Goal: Task Accomplishment & Management: Complete application form

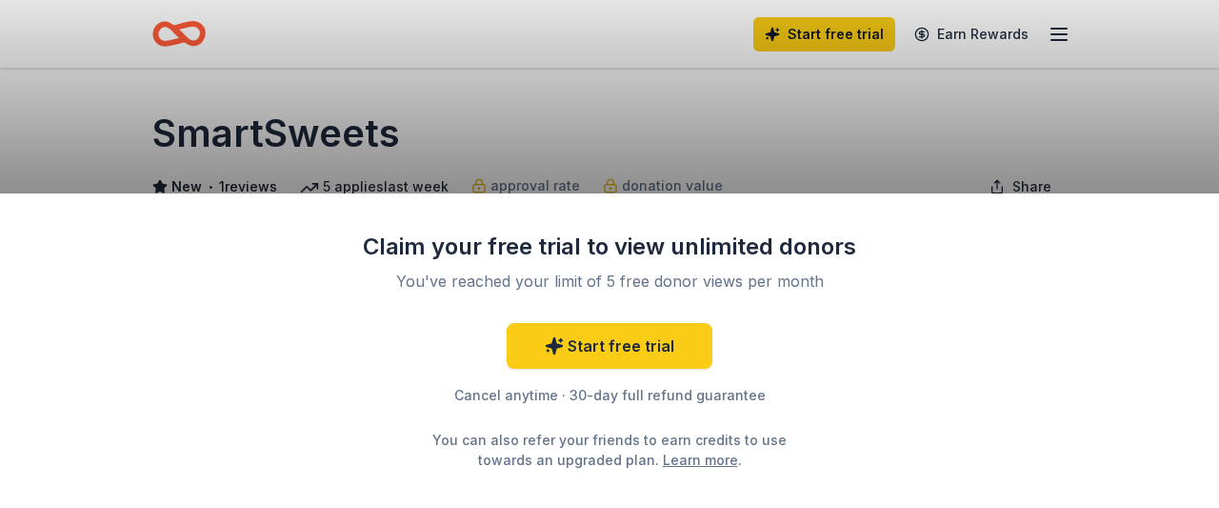
click at [773, 121] on div "Claim your free trial to view unlimited donors You've reached your limit of 5 f…" at bounding box center [609, 254] width 1219 height 508
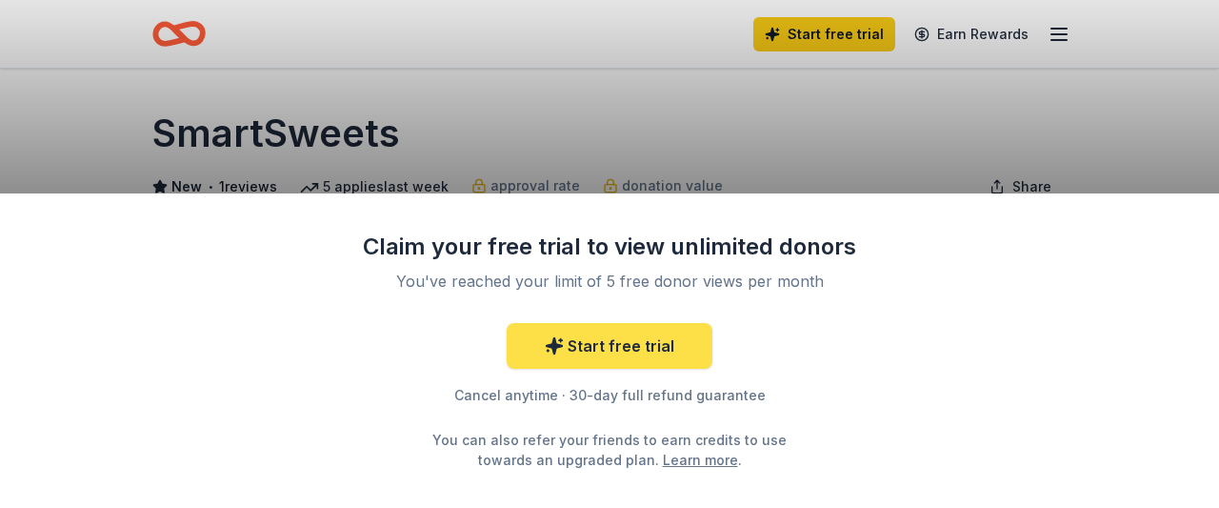
click at [654, 340] on link "Start free trial" at bounding box center [610, 346] width 206 height 46
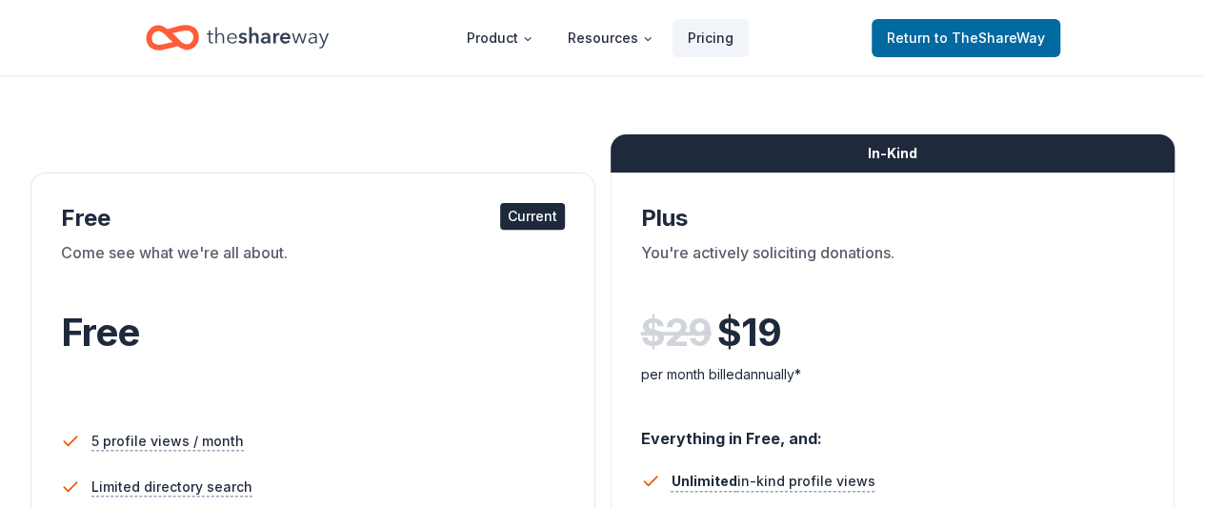
scroll to position [225, 0]
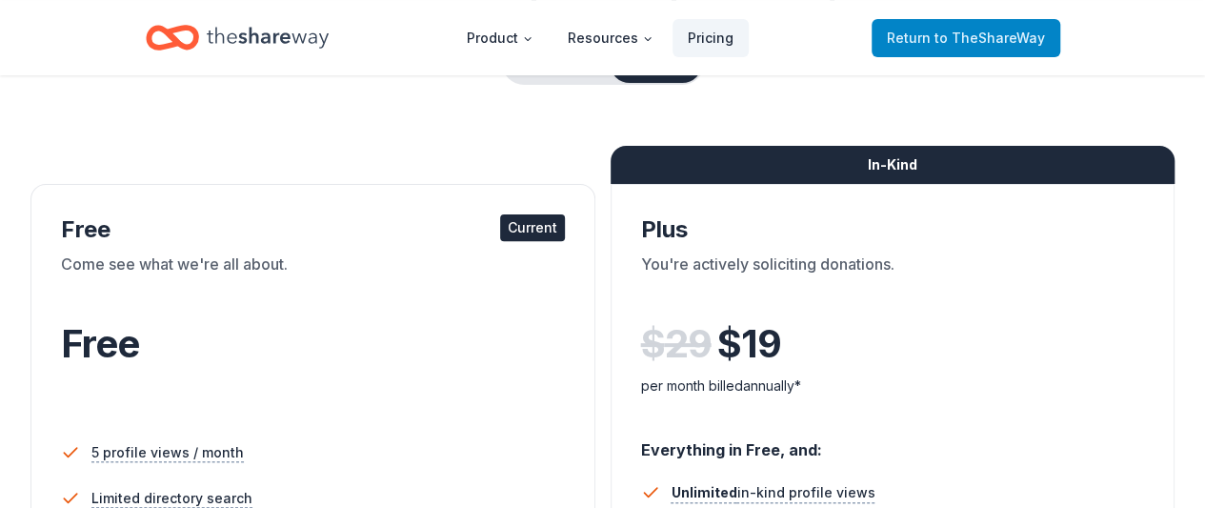
click at [945, 37] on span "to TheShareWay" at bounding box center [990, 38] width 111 height 16
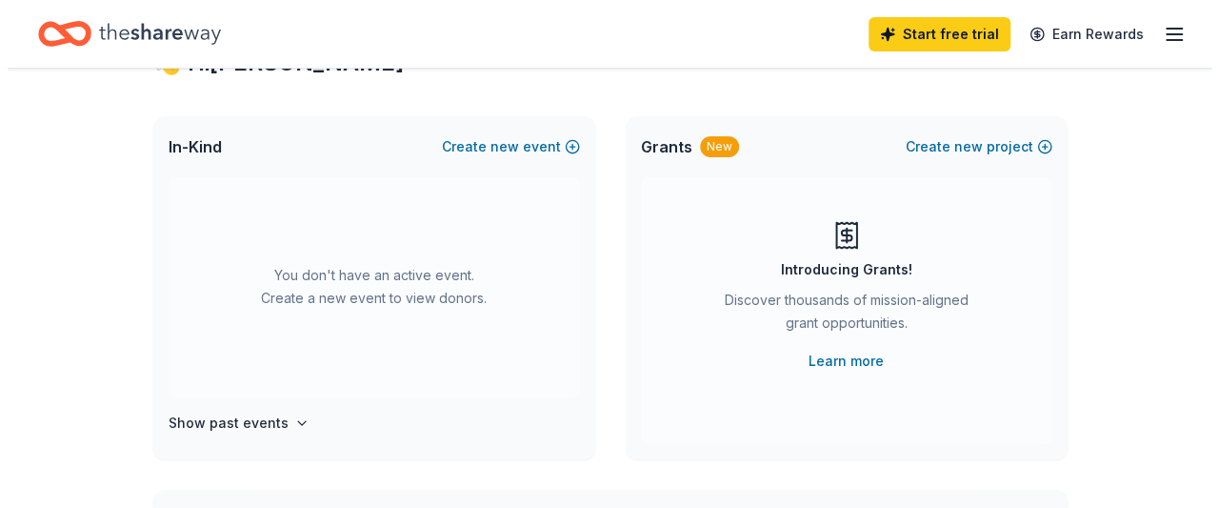
scroll to position [74, 0]
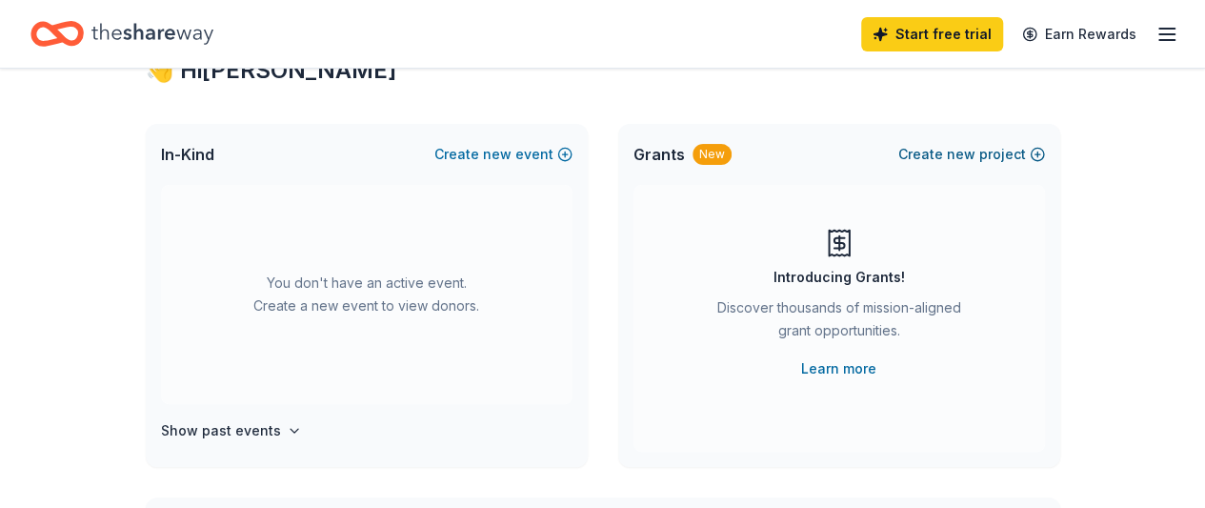
click at [980, 151] on button "Create new project" at bounding box center [971, 154] width 147 height 23
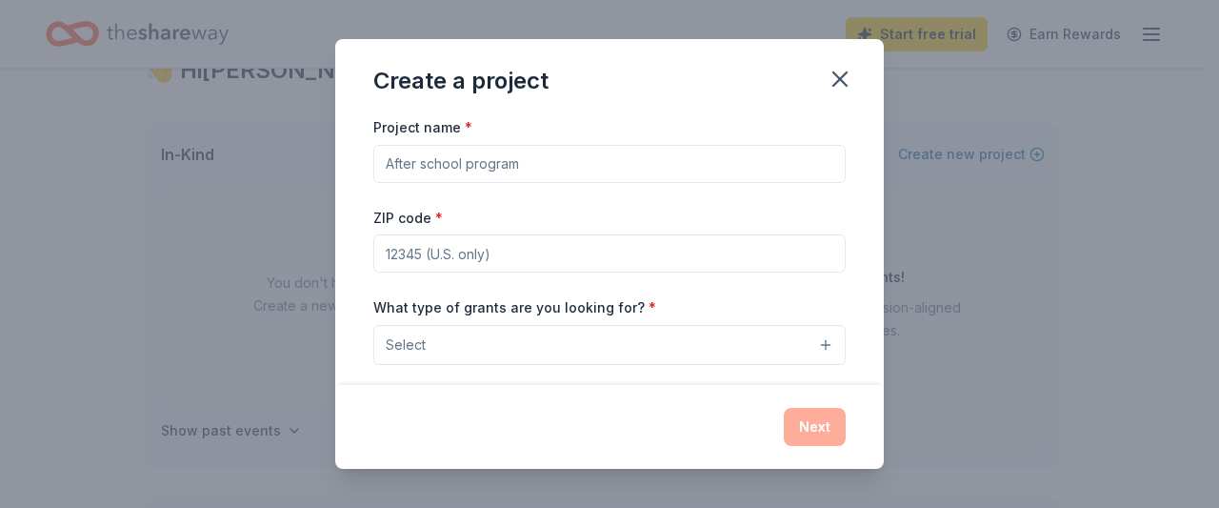
click at [770, 152] on input "Project name *" at bounding box center [609, 164] width 473 height 38
type input "FCCLA Fall Food Truck Festival"
click at [674, 250] on input "ZIP code *" at bounding box center [609, 253] width 473 height 38
type input "08080"
click at [811, 337] on button "Select" at bounding box center [609, 345] width 473 height 40
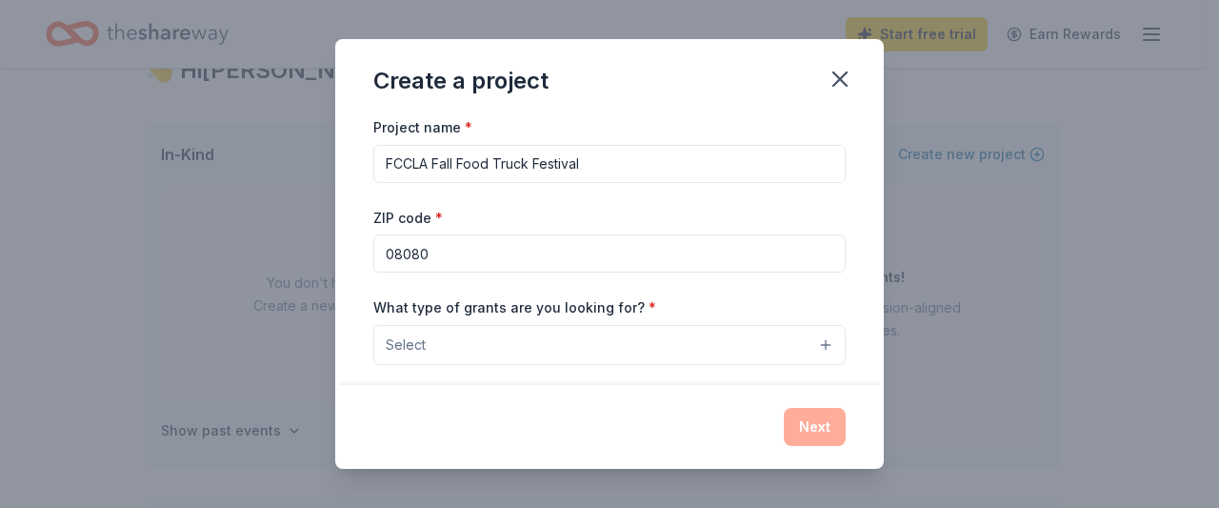
click at [648, 343] on button "Select" at bounding box center [609, 345] width 473 height 40
click at [589, 342] on button "Select" at bounding box center [609, 345] width 473 height 40
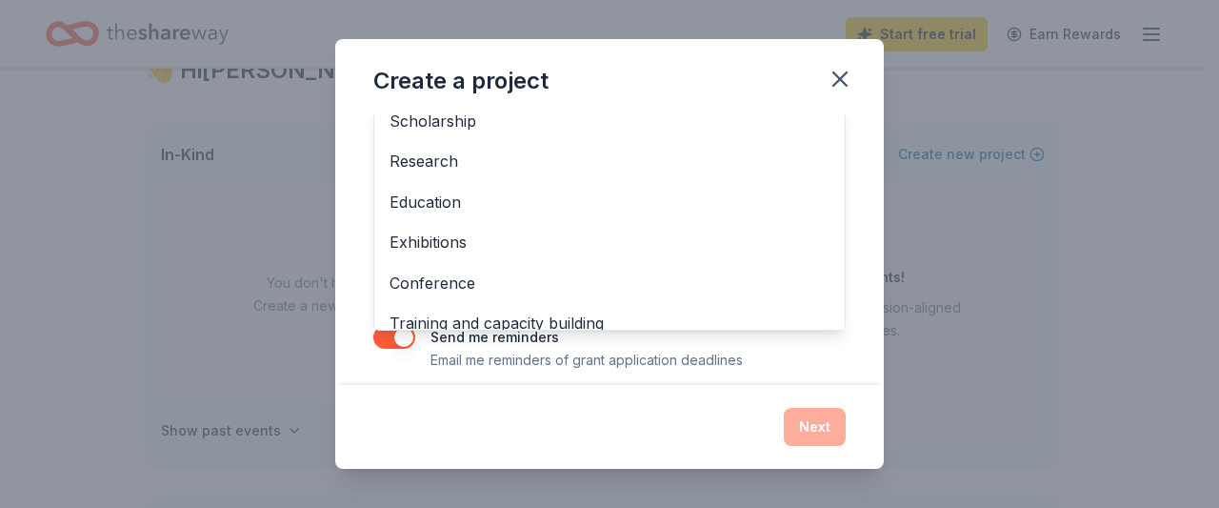
scroll to position [119, 0]
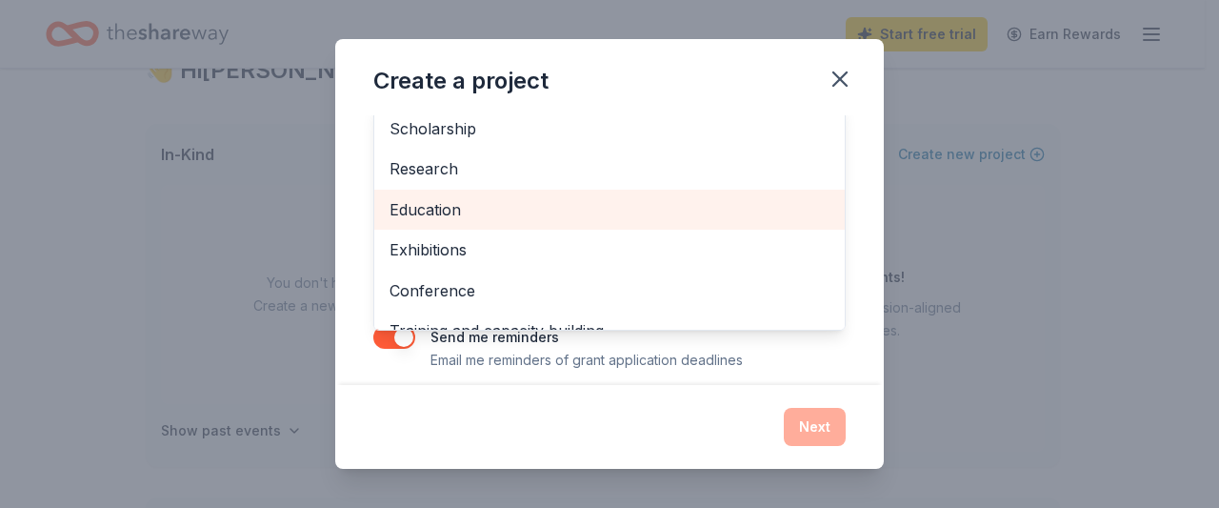
click at [466, 197] on span "Education" at bounding box center [610, 209] width 440 height 25
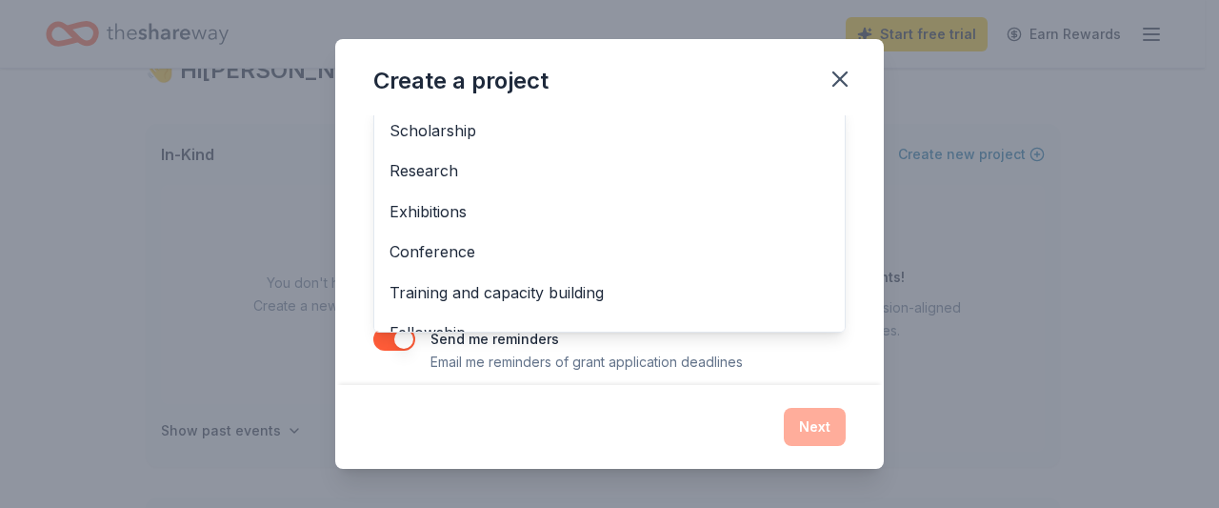
click at [815, 420] on div "Create a project Project name * FCCLA Fall Food Truck Festival ZIP code * 08080…" at bounding box center [609, 254] width 549 height 430
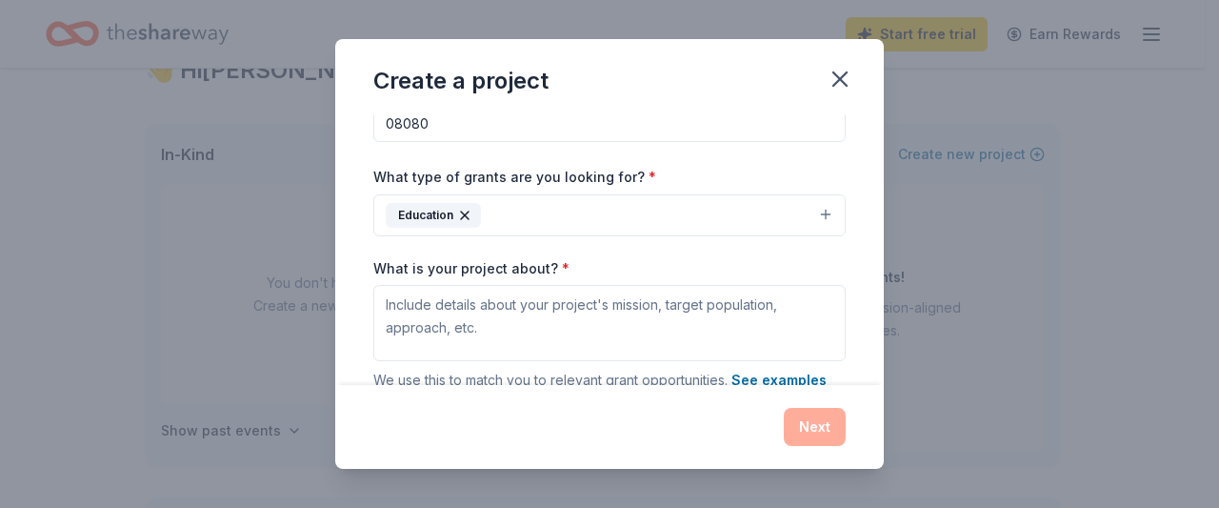
scroll to position [138, 0]
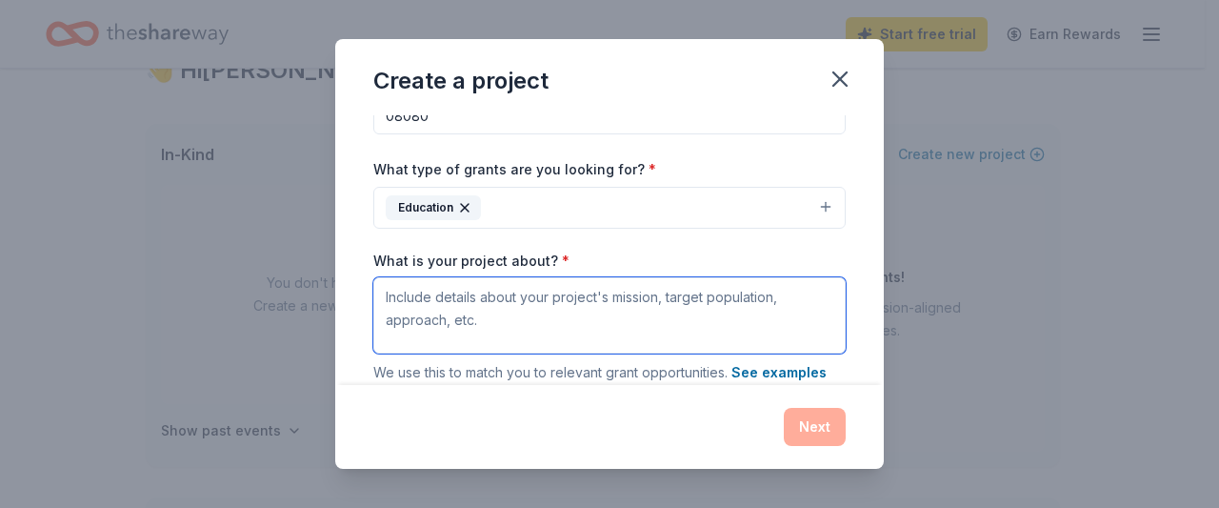
click at [447, 297] on textarea "What is your project about? *" at bounding box center [609, 315] width 473 height 76
paste textarea "Lorem, I dolorsita Consectetu Adipis Elitseddo ei Temporinci’u Labore, Etdolore…"
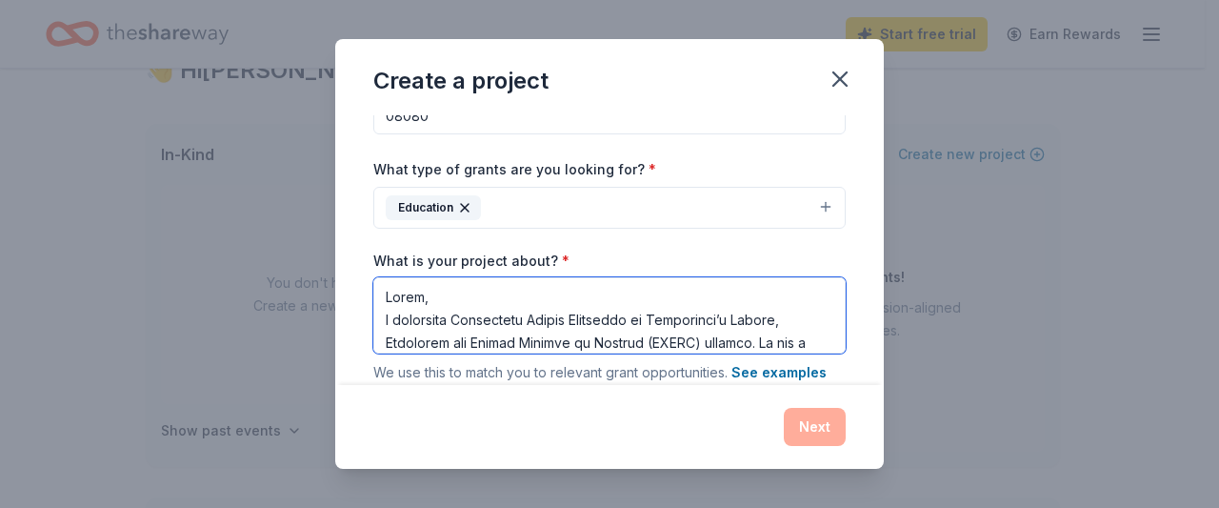
scroll to position [199, 0]
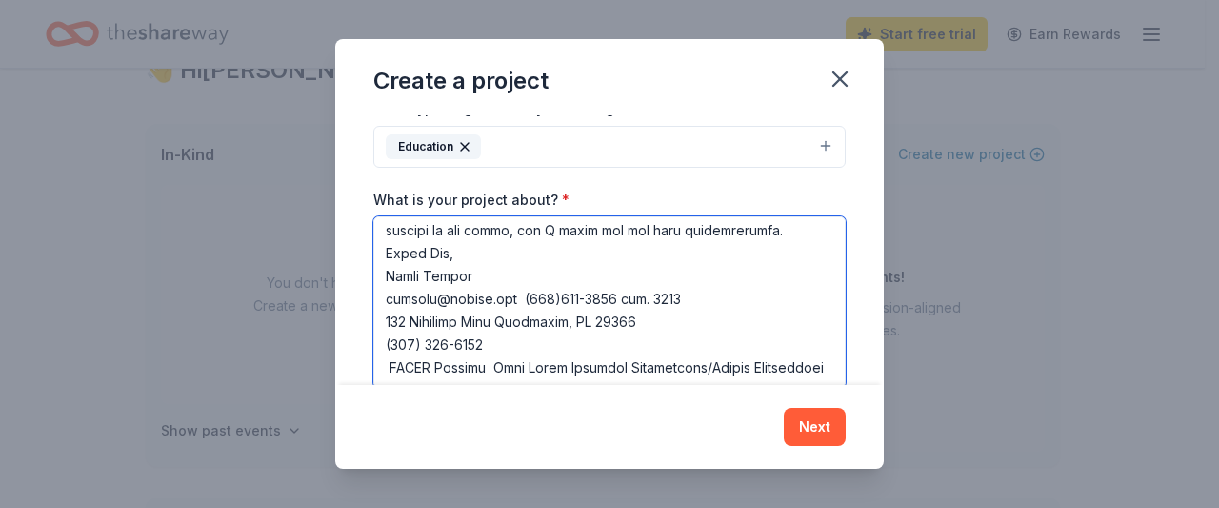
click at [447, 297] on textarea "What is your project about? *" at bounding box center [609, 301] width 473 height 171
type textarea "Lorem, I dolorsita Consectetu Adipis Elitseddo ei Temporinci’u Labore, Etdolore…"
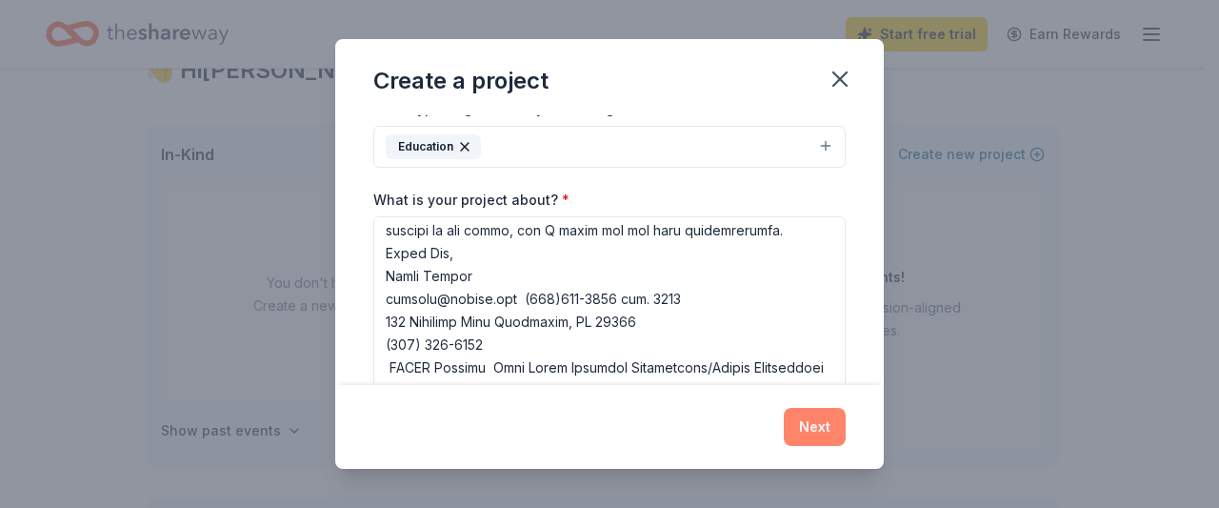
click at [834, 420] on button "Next" at bounding box center [815, 427] width 62 height 38
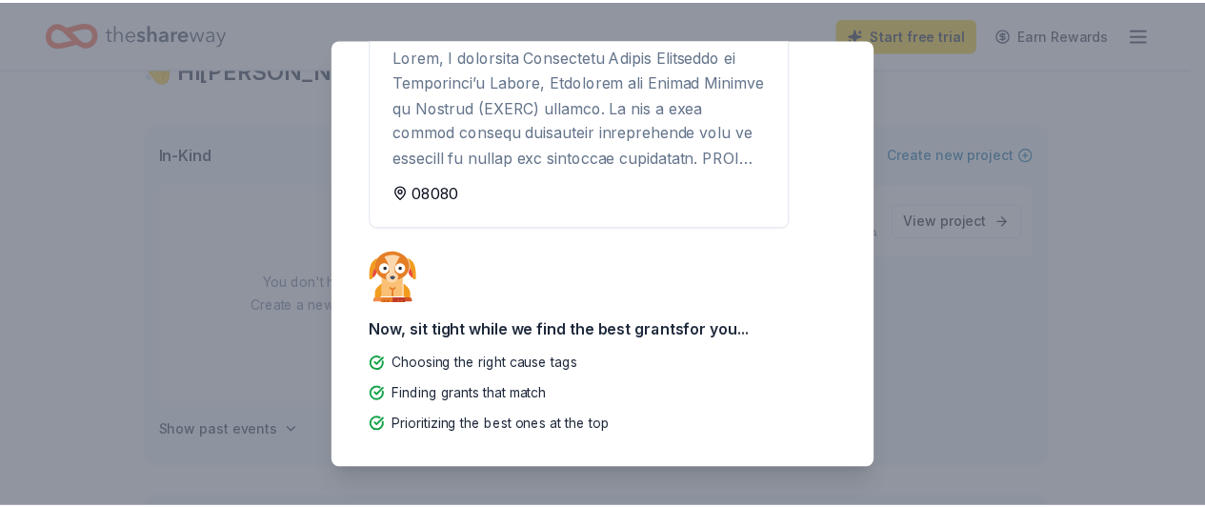
scroll to position [0, 0]
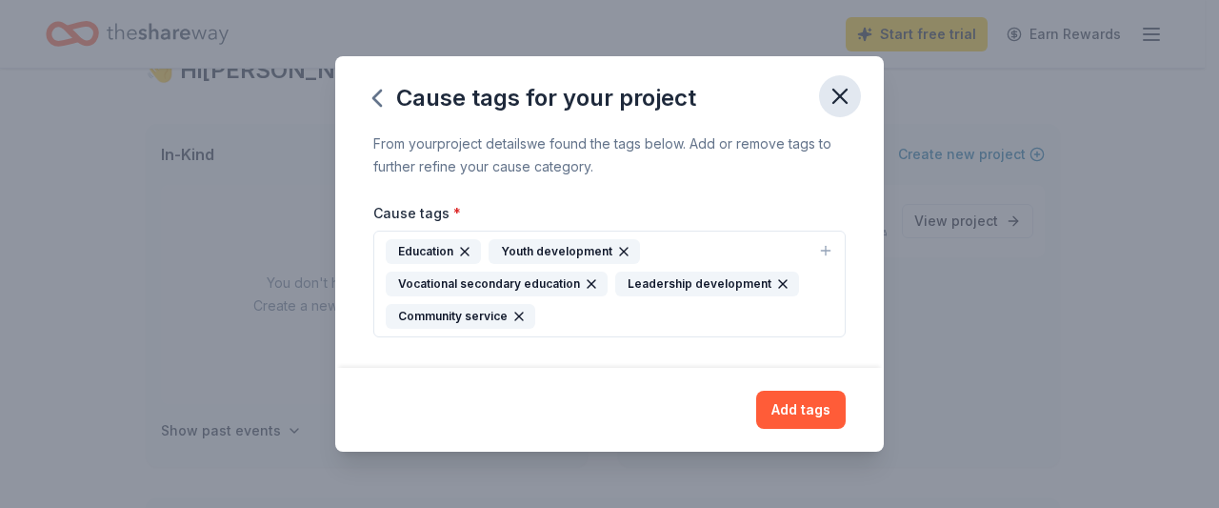
click at [847, 103] on icon "button" at bounding box center [840, 96] width 13 height 13
click at [728, 202] on div "Cause tags * Education Youth development Vocational secondary education Leaders…" at bounding box center [609, 269] width 473 height 136
click at [818, 415] on button "Add tags" at bounding box center [801, 410] width 90 height 38
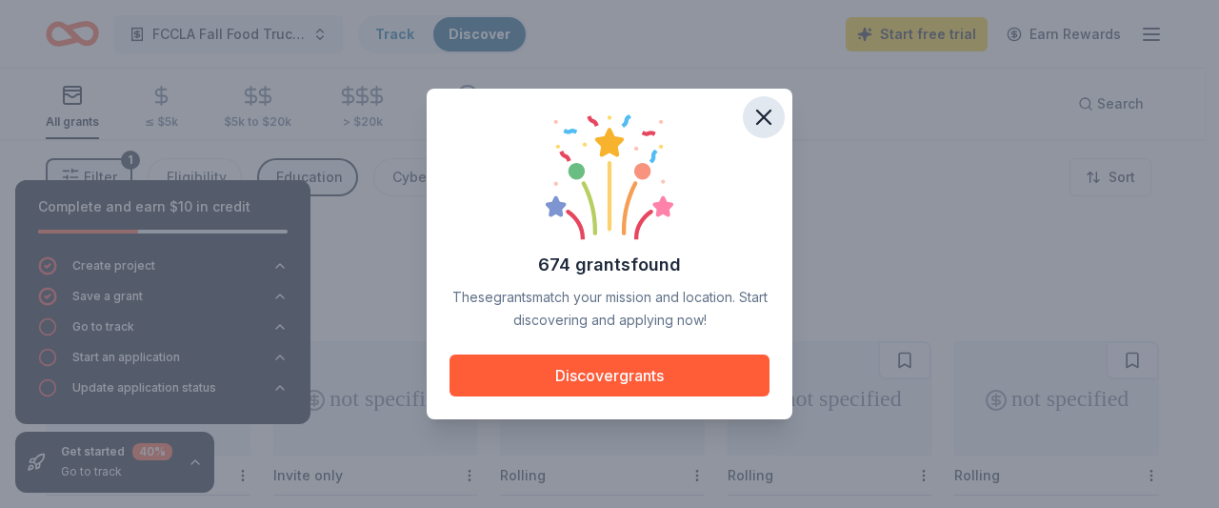
click at [769, 117] on icon "button" at bounding box center [764, 117] width 27 height 27
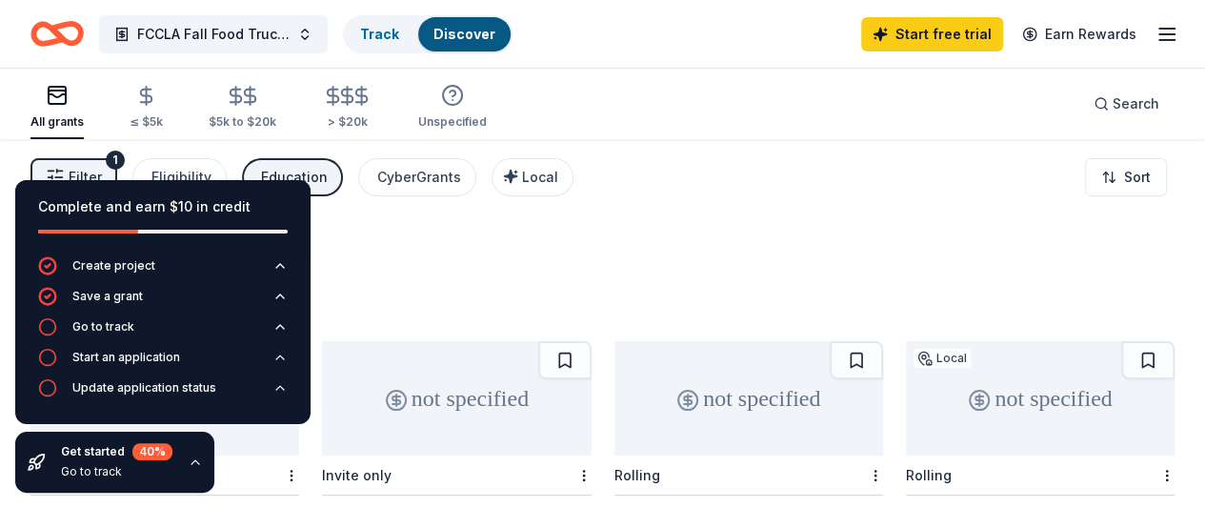
click at [685, 239] on div "674 results in [GEOGRAPHIC_DATA], [GEOGRAPHIC_DATA]" at bounding box center [602, 276] width 1144 height 84
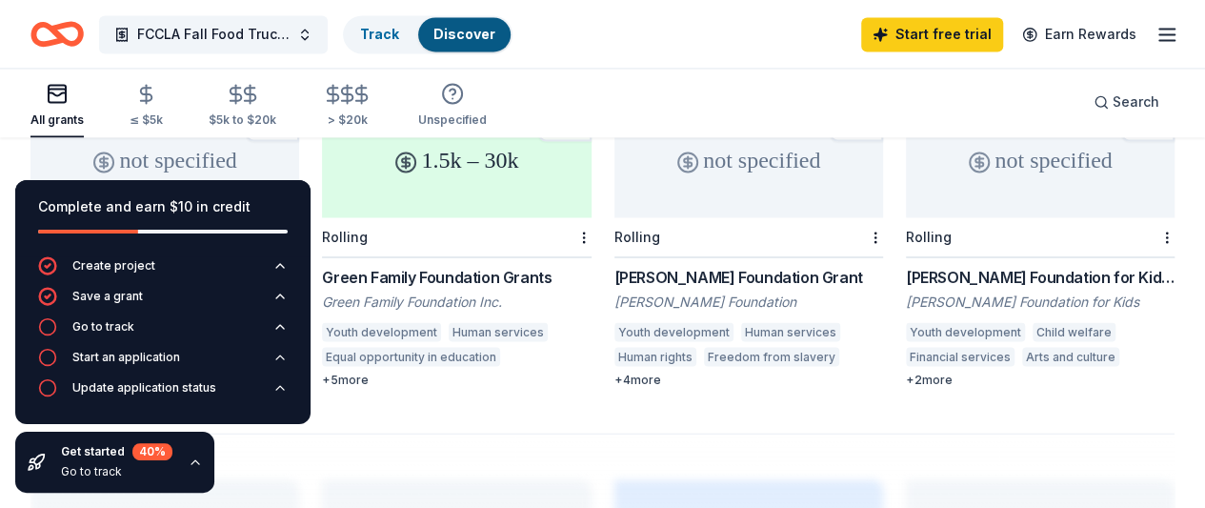
scroll to position [1373, 0]
